Goal: Task Accomplishment & Management: Use online tool/utility

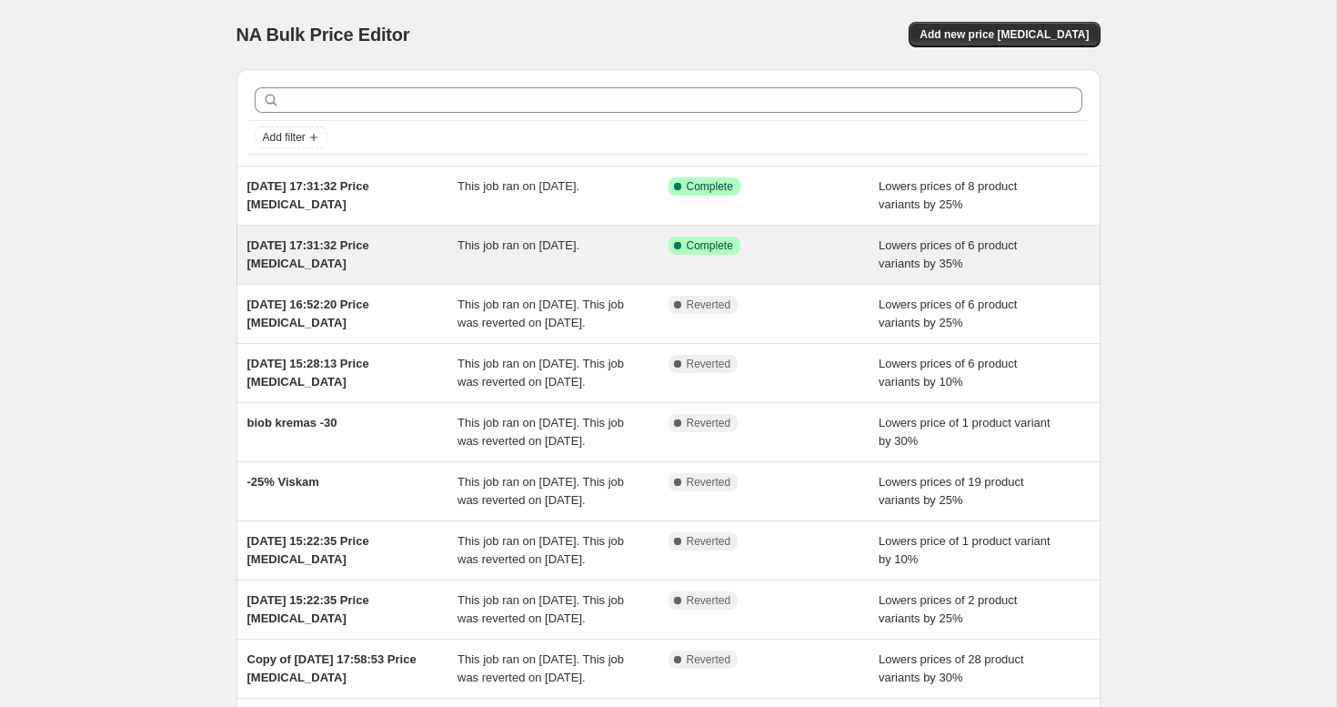
click at [618, 256] on div "This job ran on [DATE]." at bounding box center [563, 255] width 211 height 36
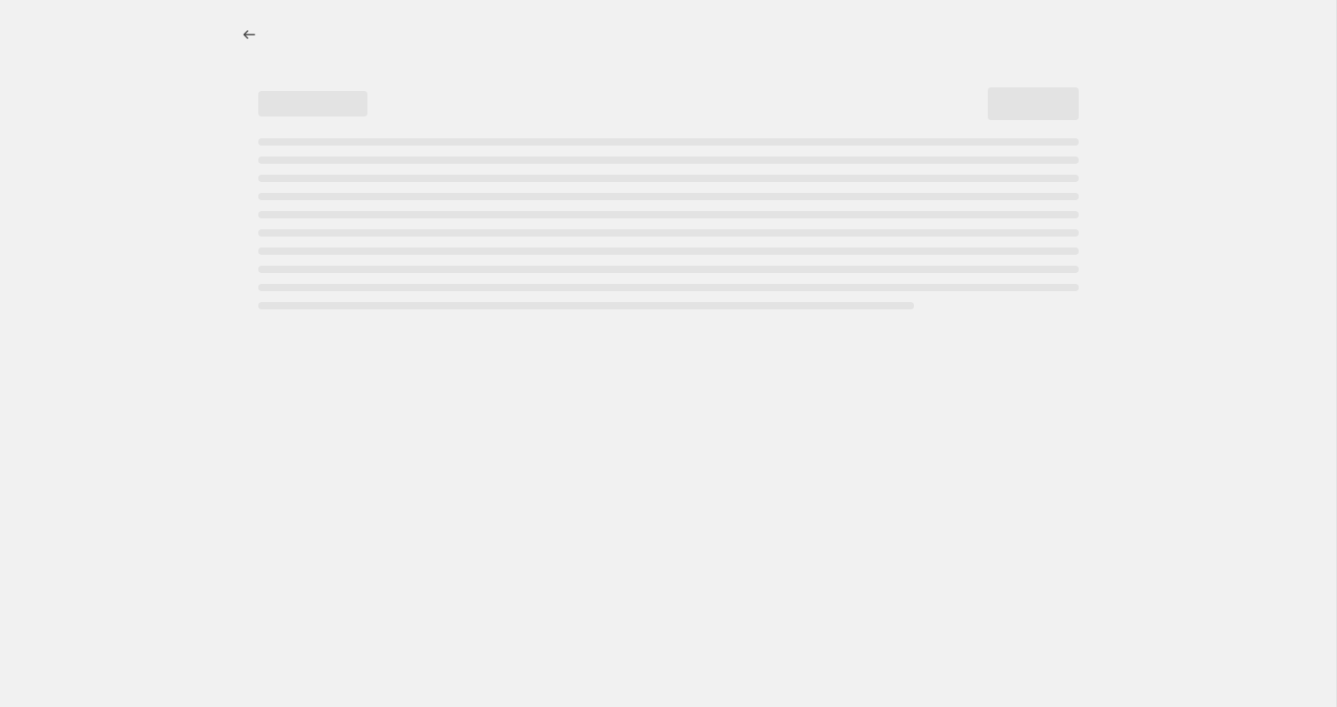
select select "percentage"
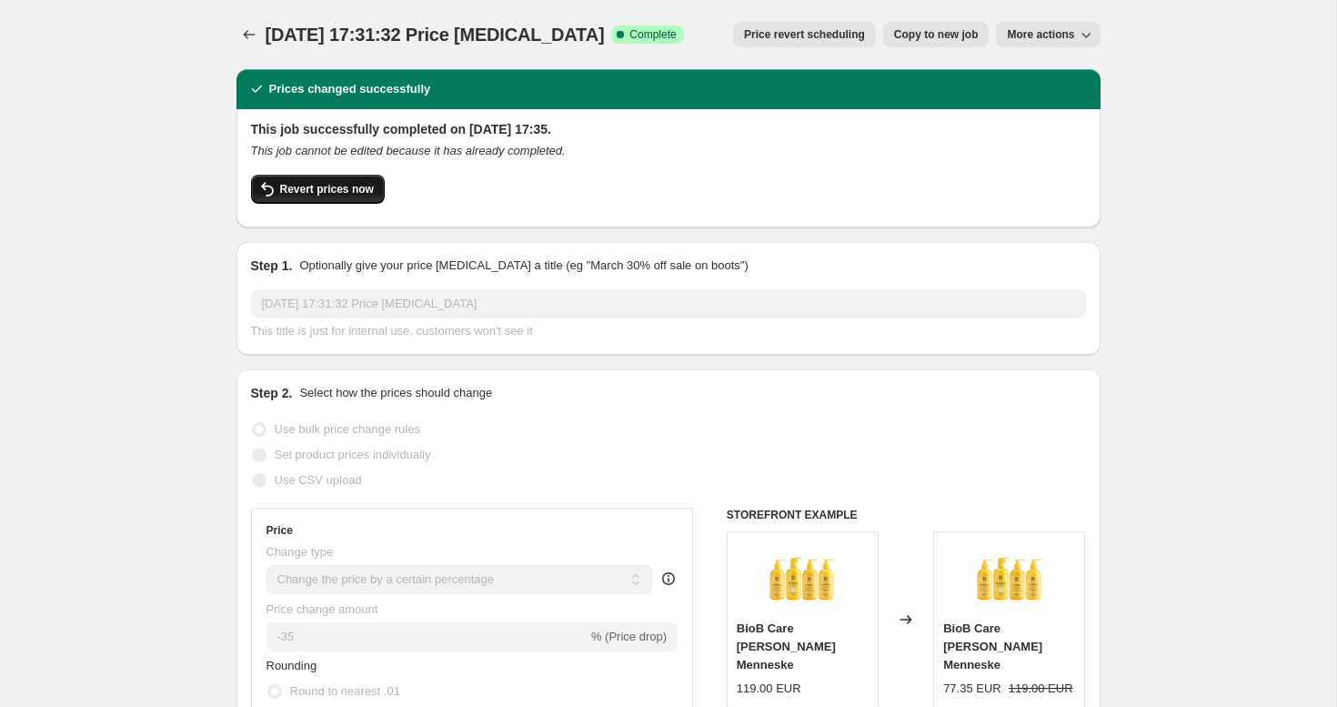
click at [363, 193] on span "Revert prices now" at bounding box center [327, 189] width 94 height 15
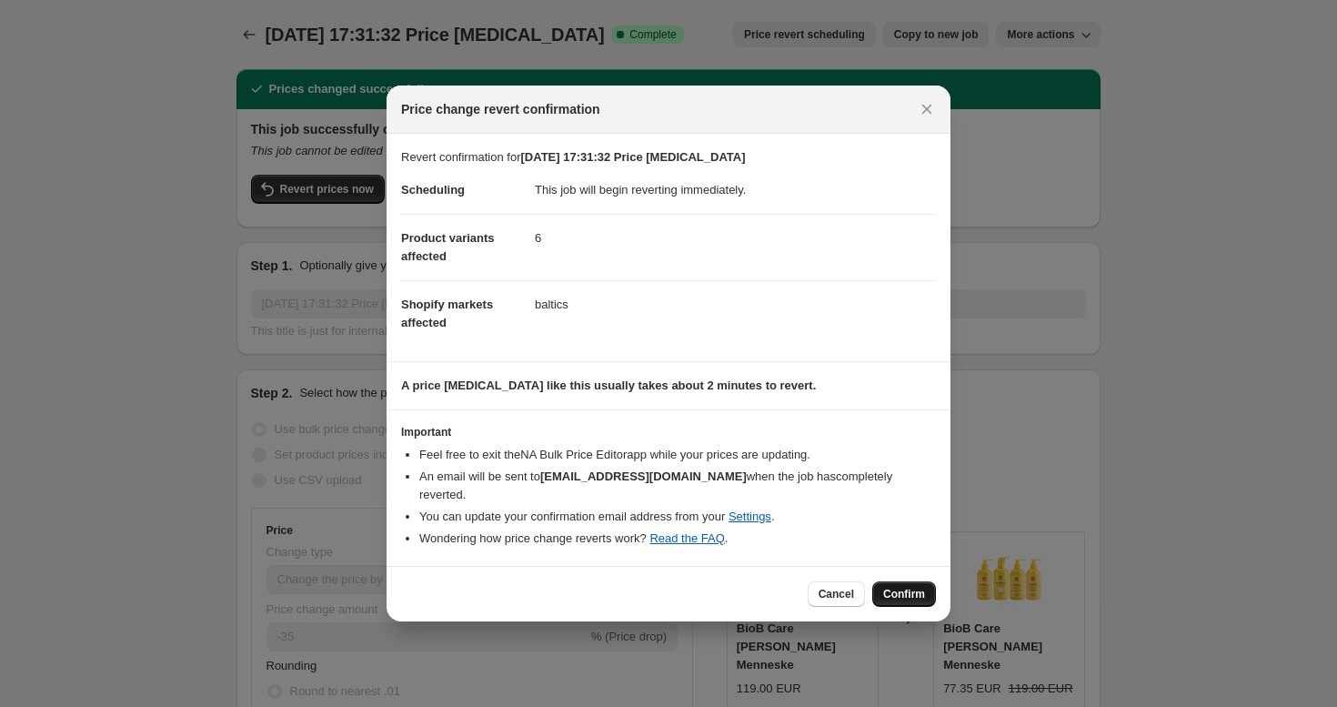
click at [911, 587] on span "Confirm" at bounding box center [904, 594] width 42 height 15
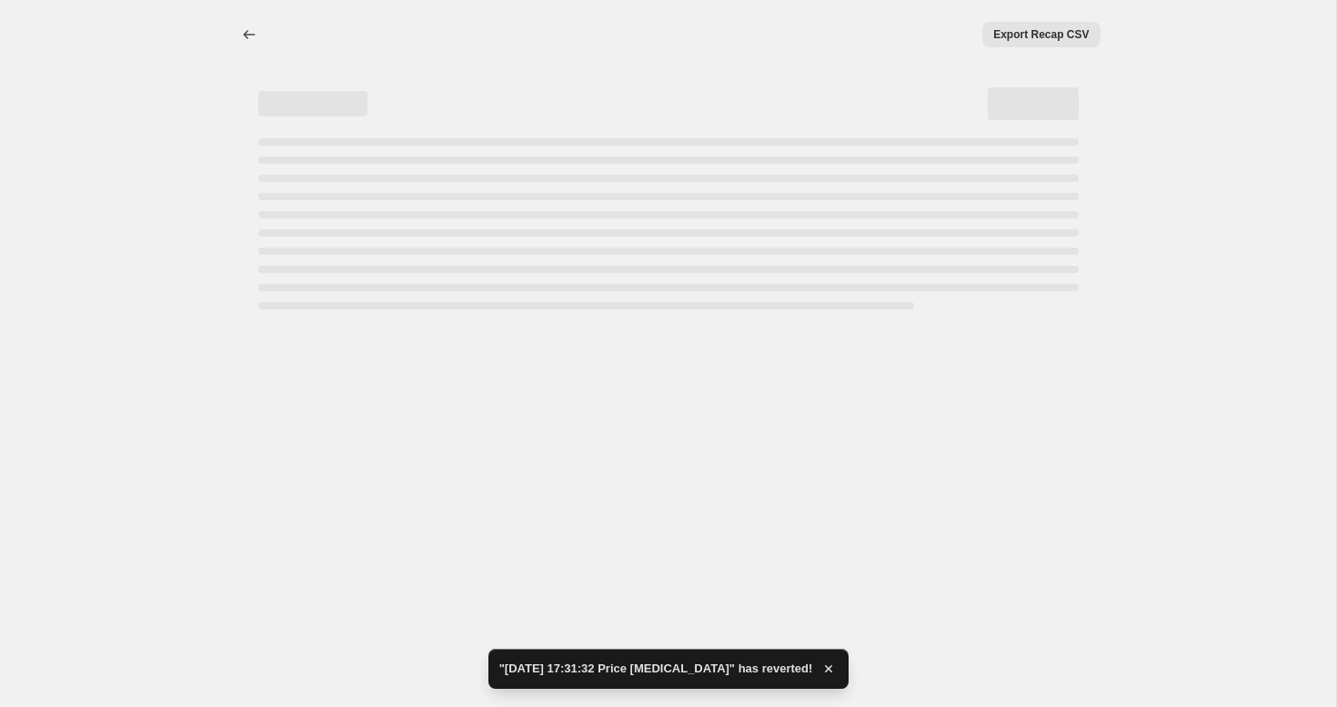
select select "percentage"
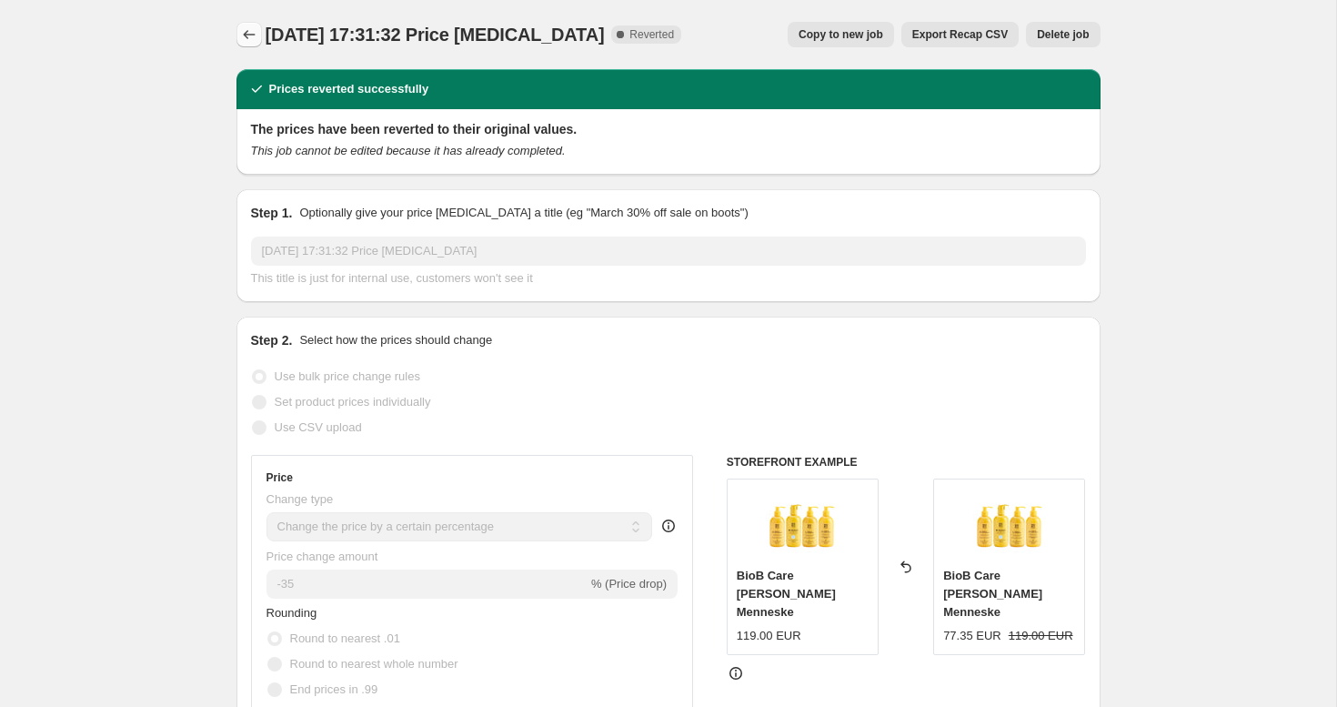
click at [247, 35] on icon "Price change jobs" at bounding box center [249, 34] width 18 height 18
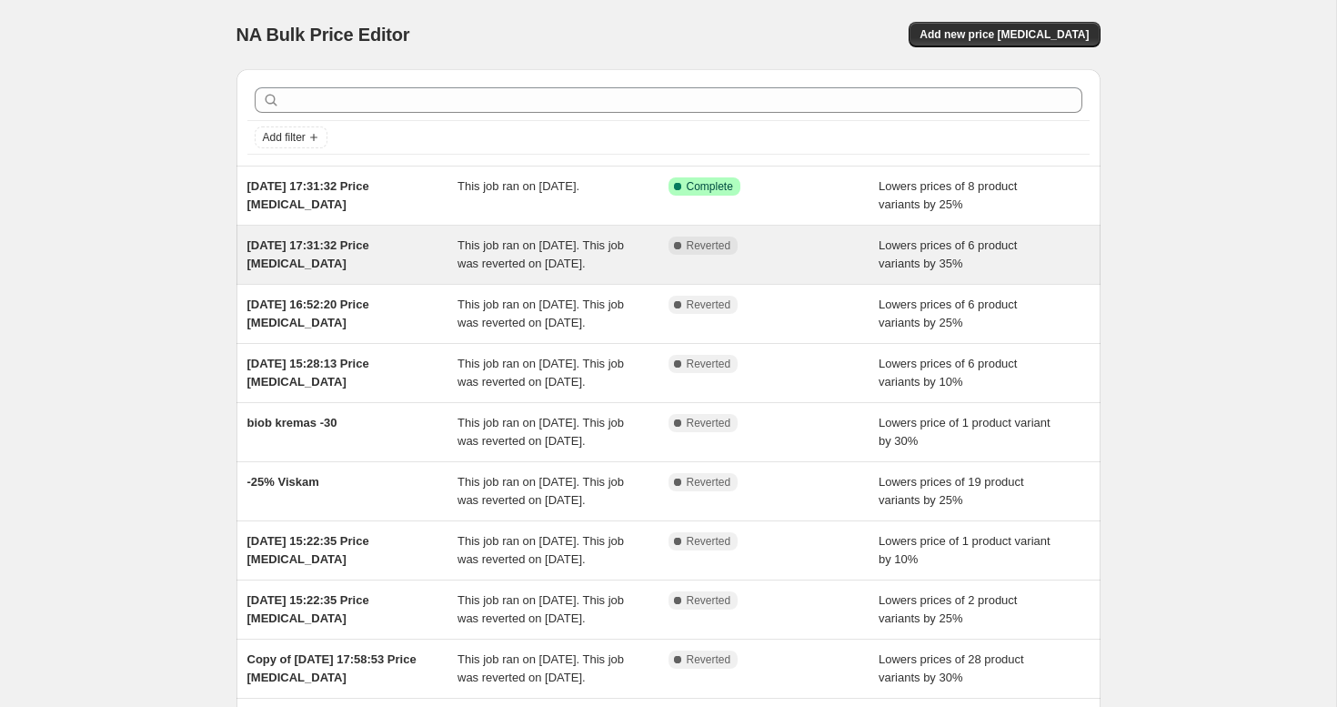
click at [446, 258] on div "[DATE] 17:31:32 Price [MEDICAL_DATA]" at bounding box center [352, 255] width 211 height 36
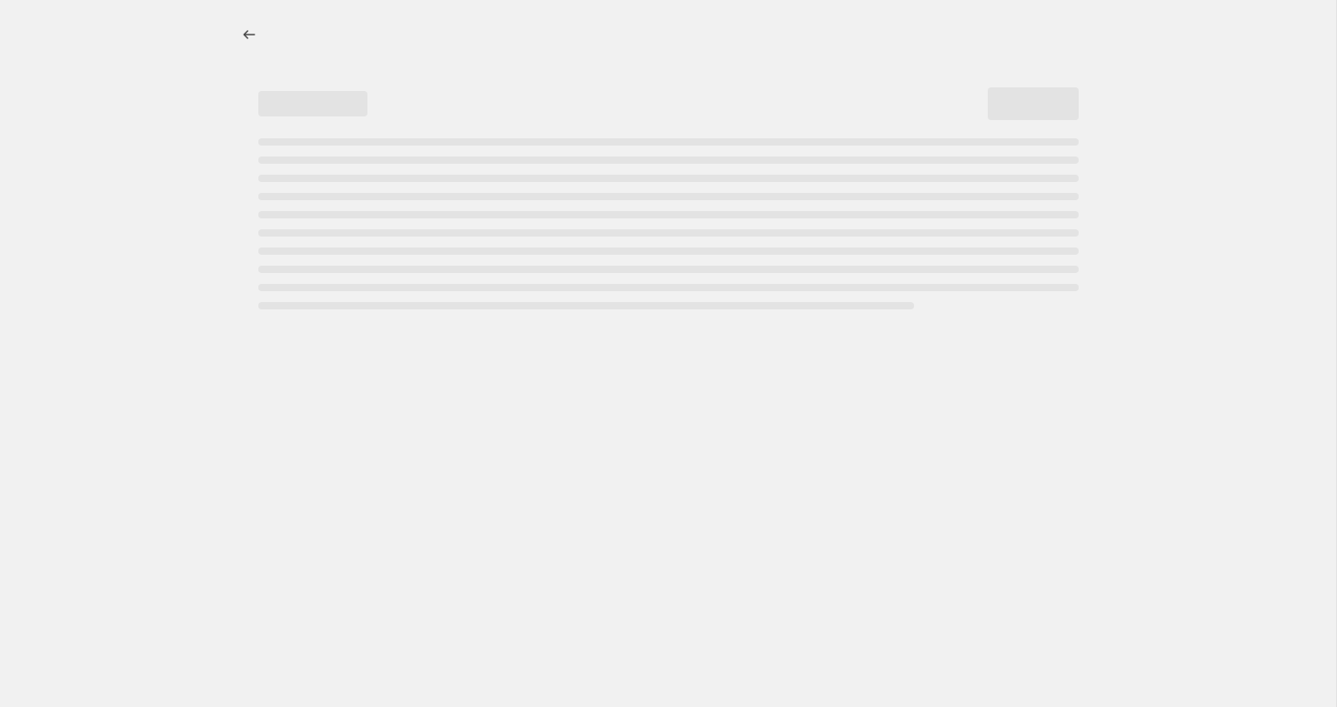
select select "percentage"
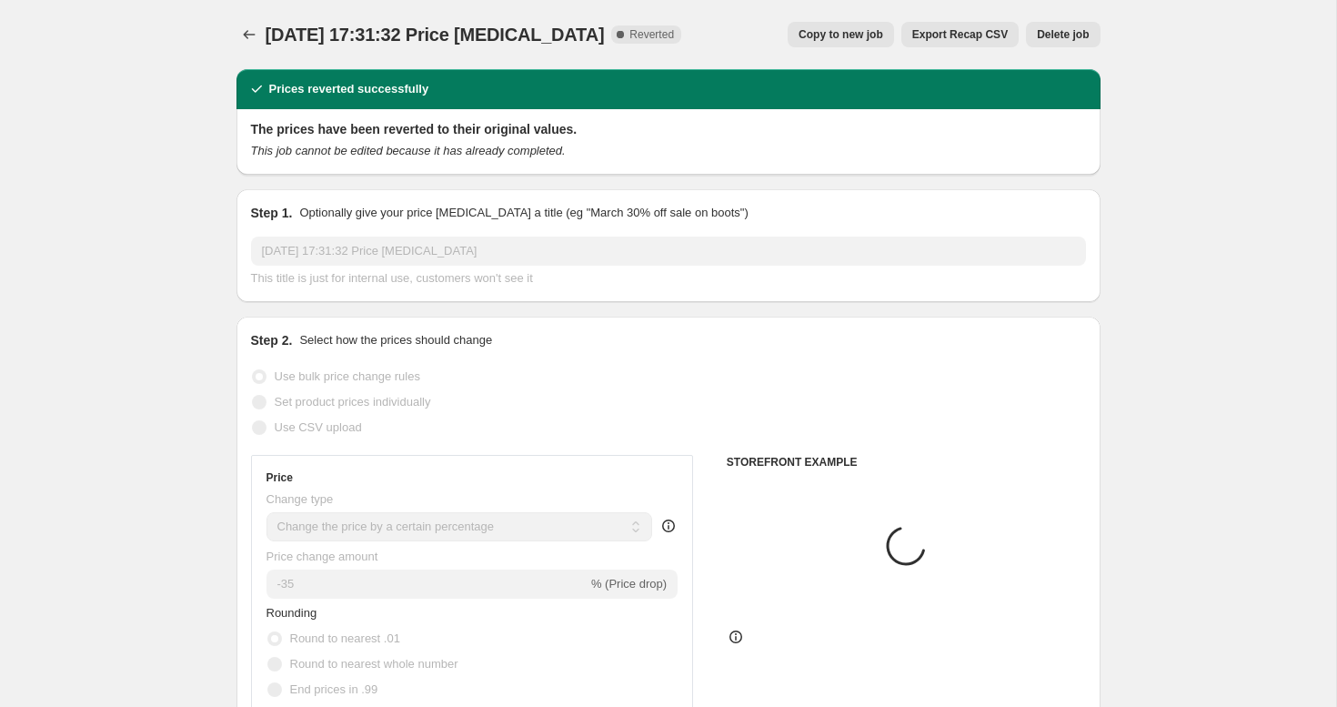
click at [858, 39] on span "Copy to new job" at bounding box center [841, 34] width 85 height 15
select select "percentage"
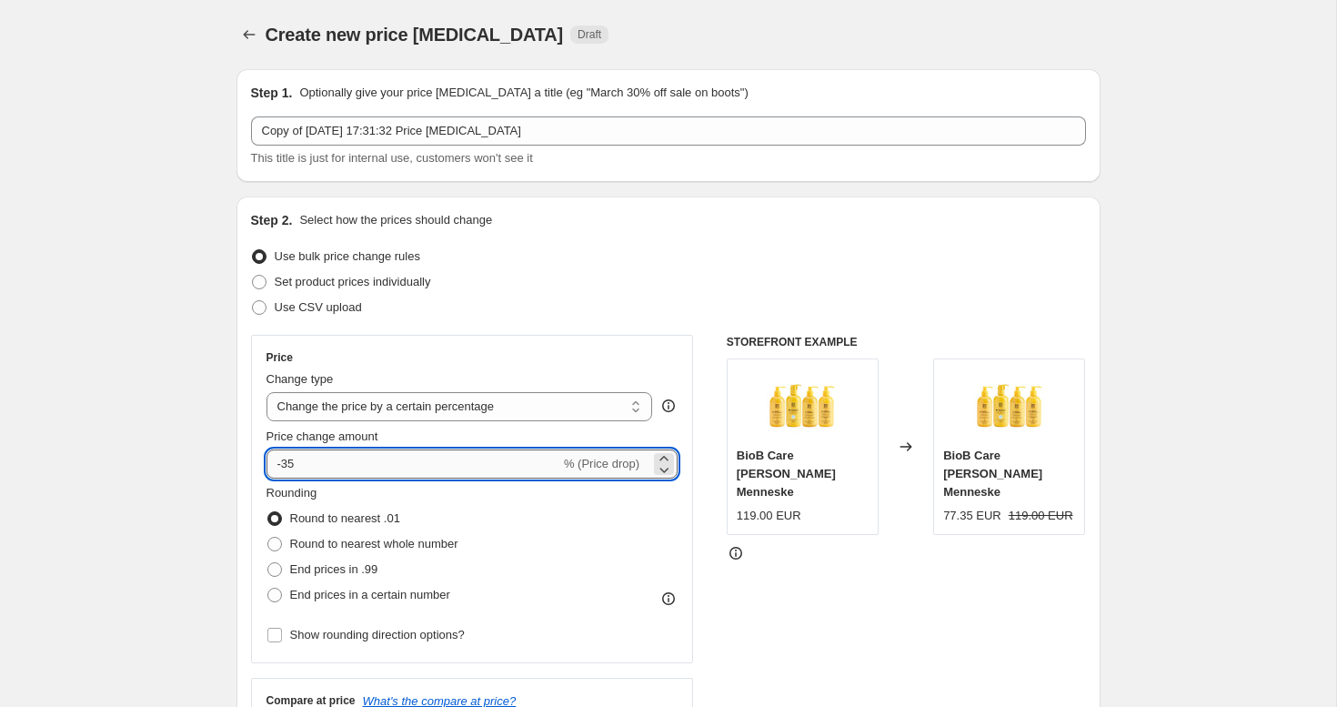
click at [292, 456] on input "-35" at bounding box center [414, 463] width 294 height 29
type input "-25"
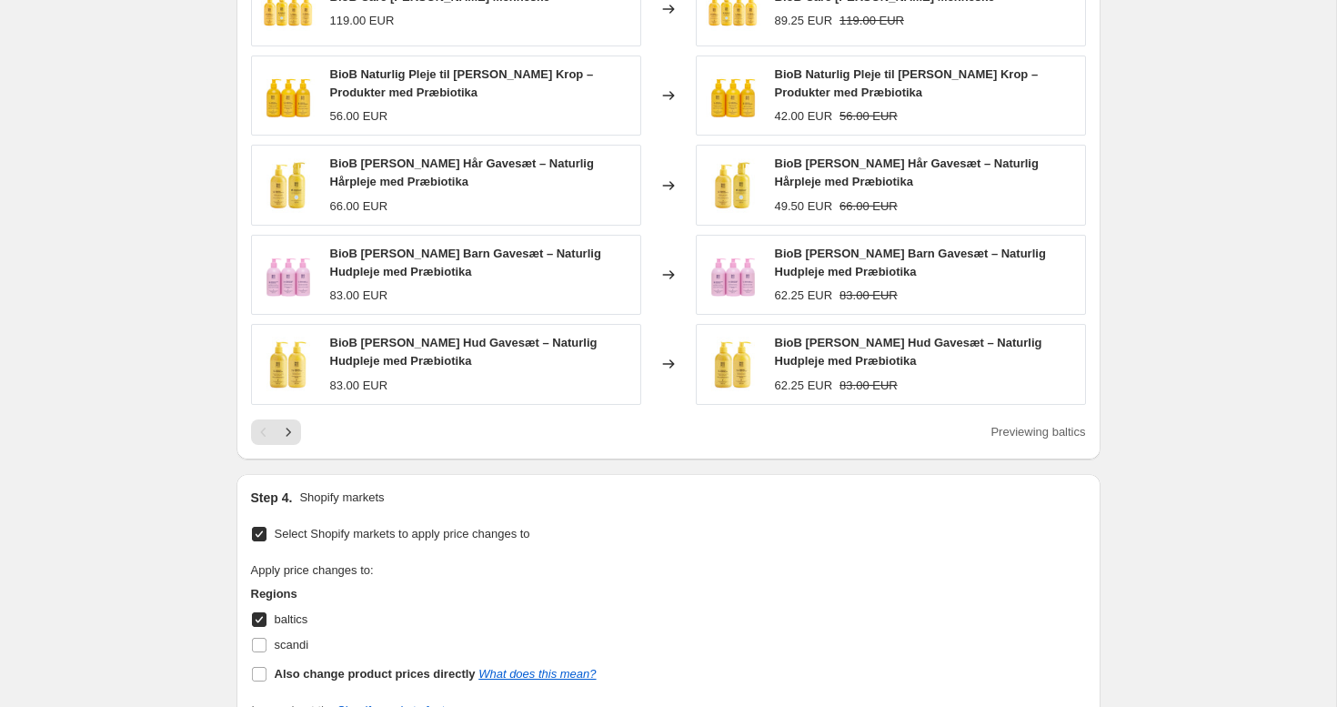
scroll to position [1920, 0]
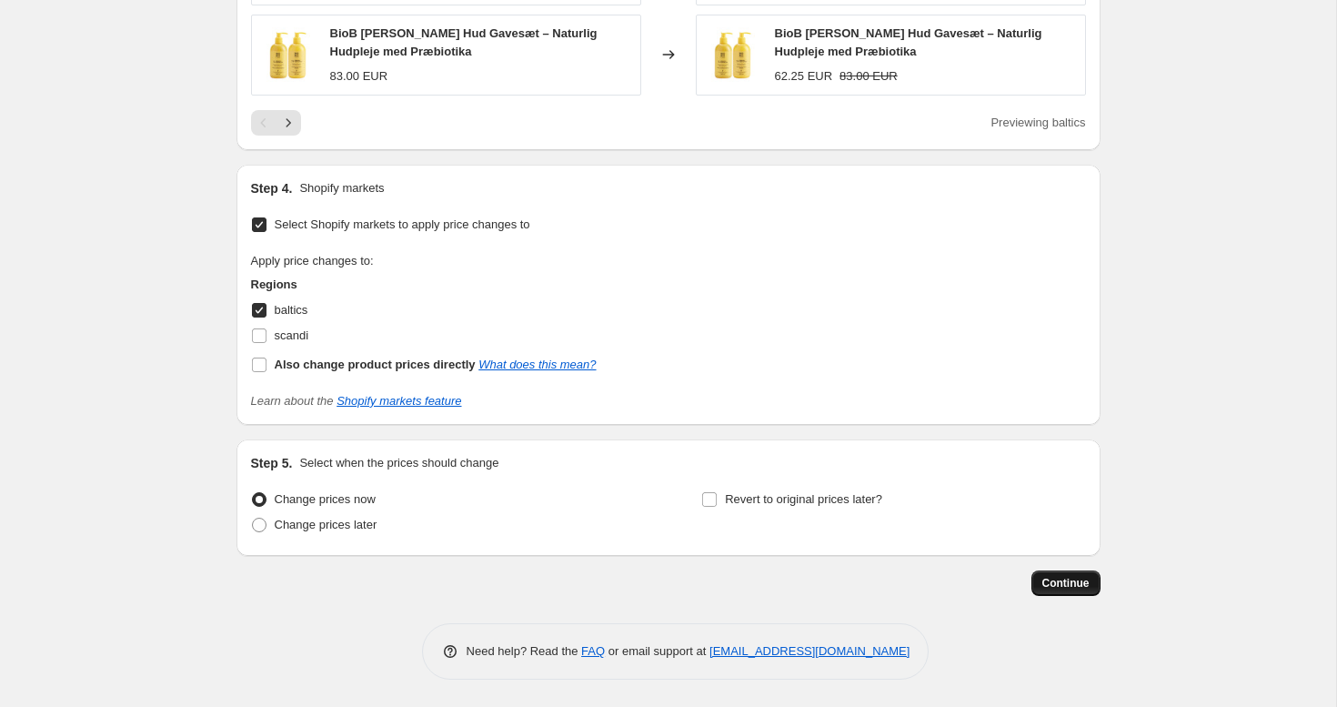
click at [1065, 579] on span "Continue" at bounding box center [1066, 583] width 47 height 15
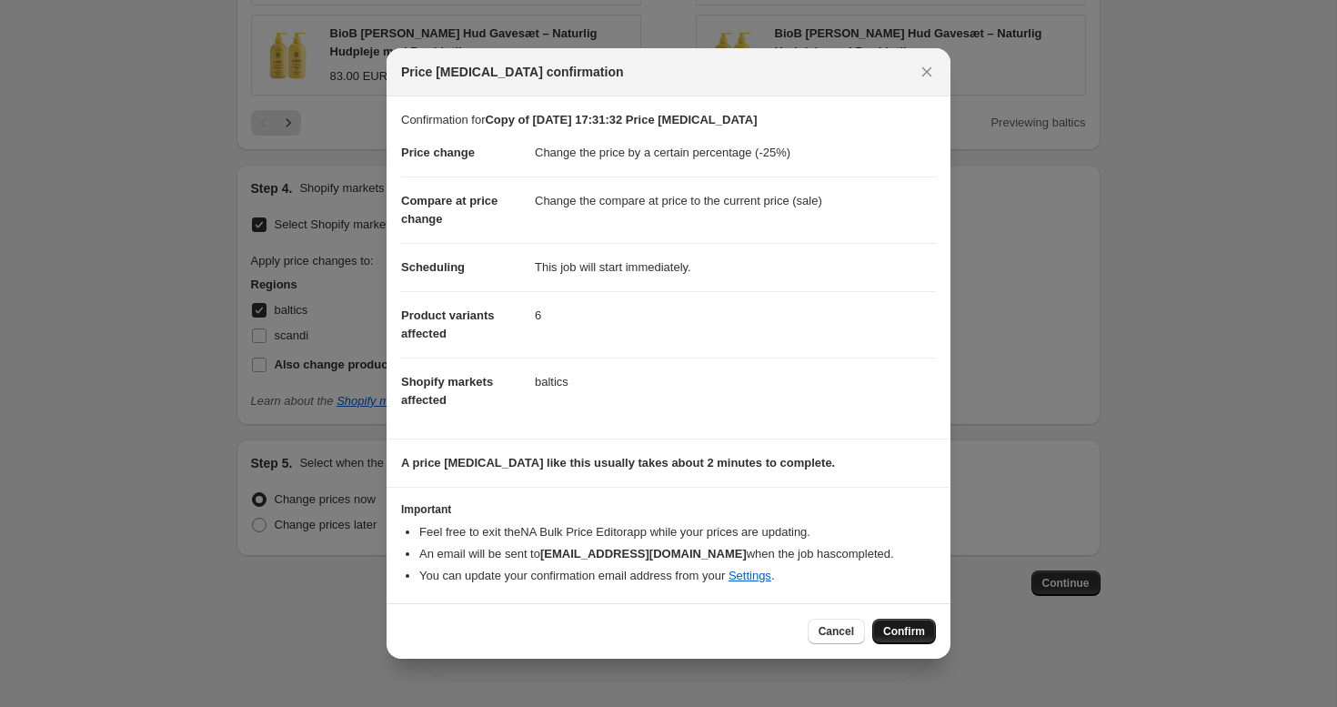
click at [886, 629] on span "Confirm" at bounding box center [904, 631] width 42 height 15
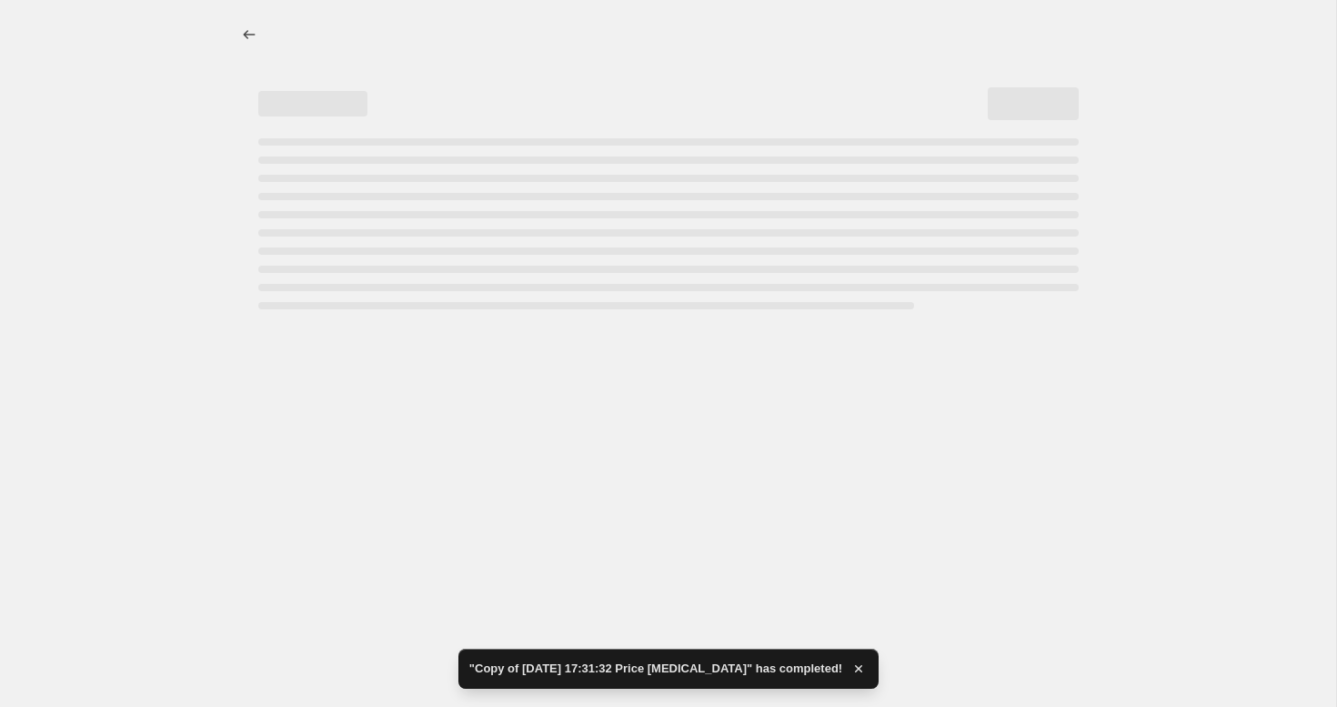
select select "percentage"
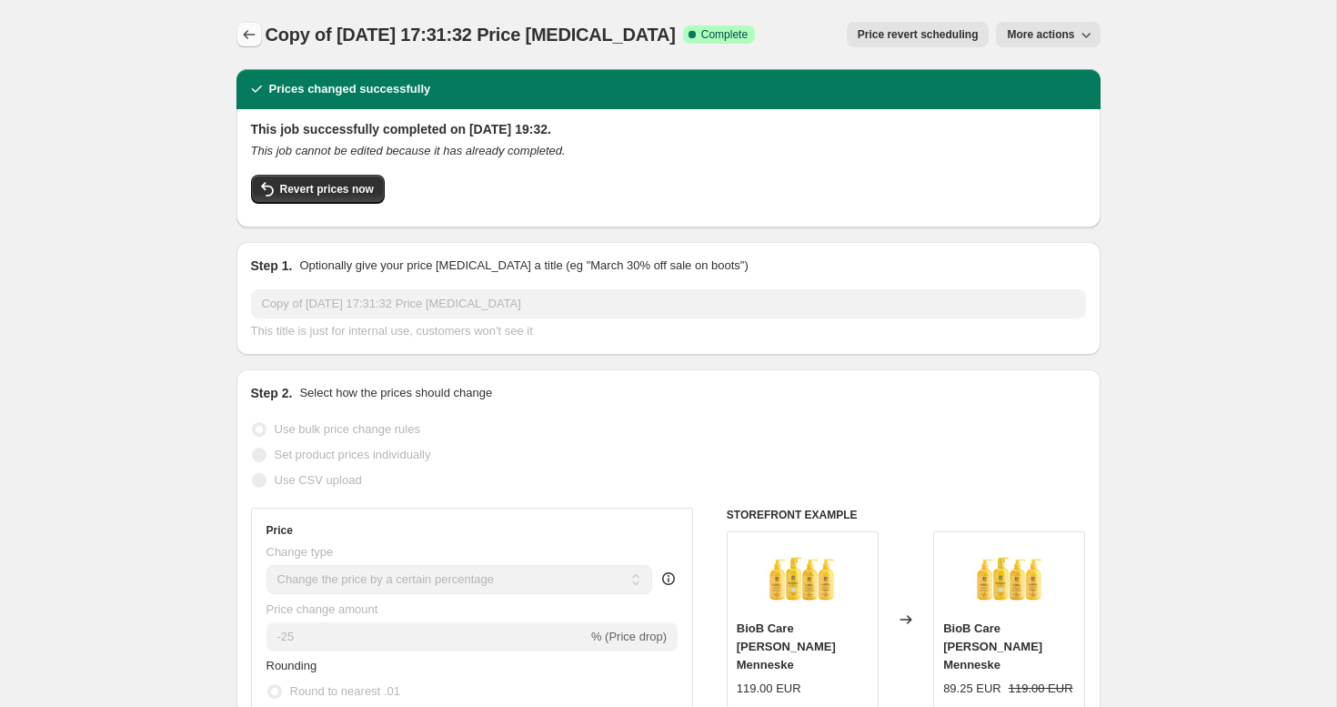
click at [243, 34] on icon "Price change jobs" at bounding box center [249, 34] width 18 height 18
